Goal: Check status: Check status

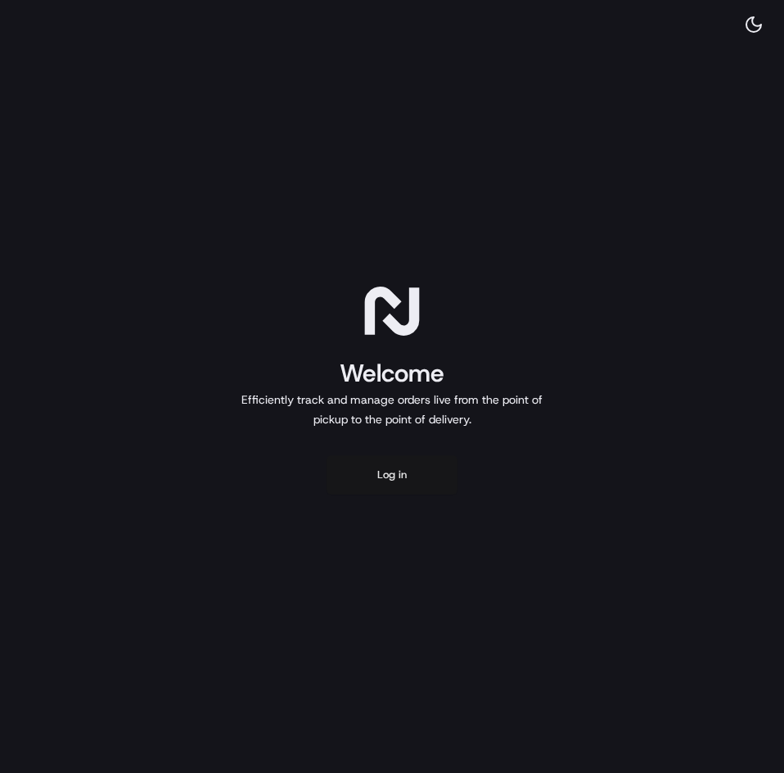
click at [424, 477] on button "Log in" at bounding box center [392, 474] width 131 height 39
